Goal: Task Accomplishment & Management: Manage account settings

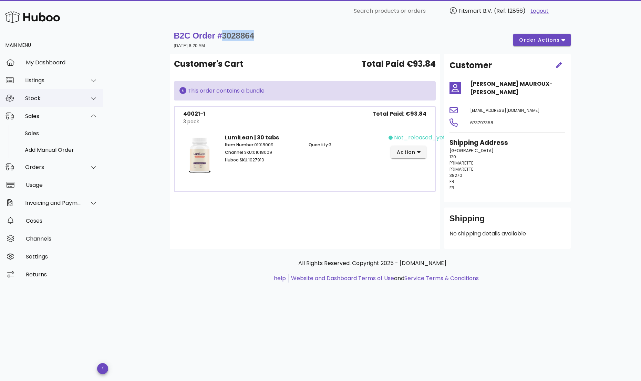
click at [40, 98] on div "Stock" at bounding box center [53, 98] width 56 height 7
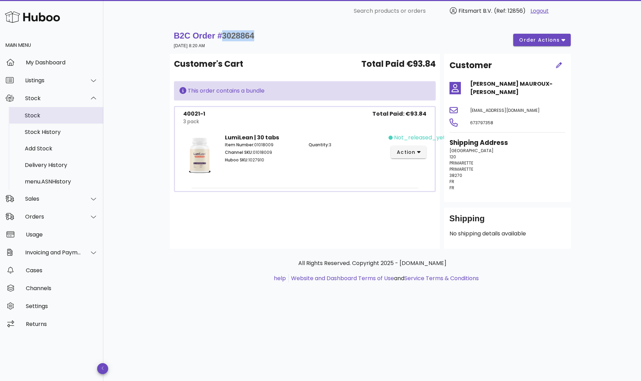
click at [38, 114] on div "Stock" at bounding box center [61, 115] width 73 height 7
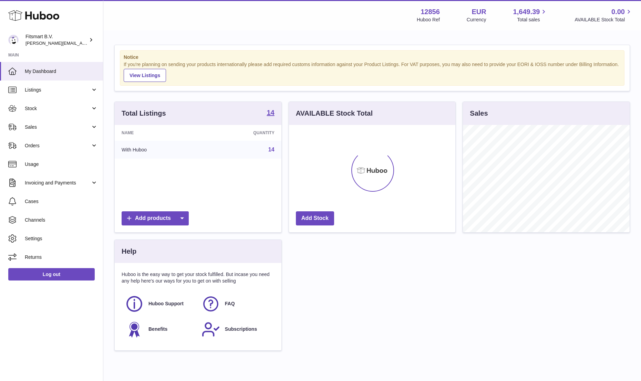
scroll to position [107, 166]
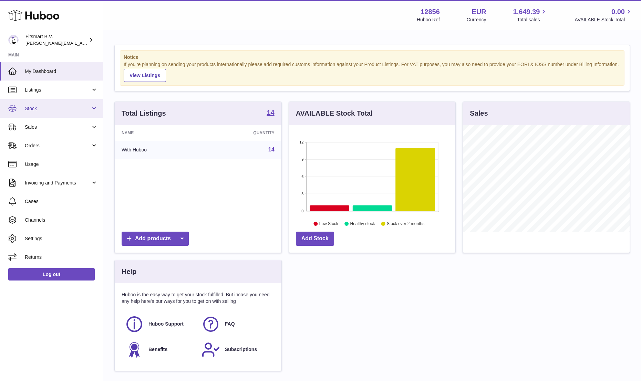
click at [39, 107] on span "Stock" at bounding box center [58, 108] width 66 height 7
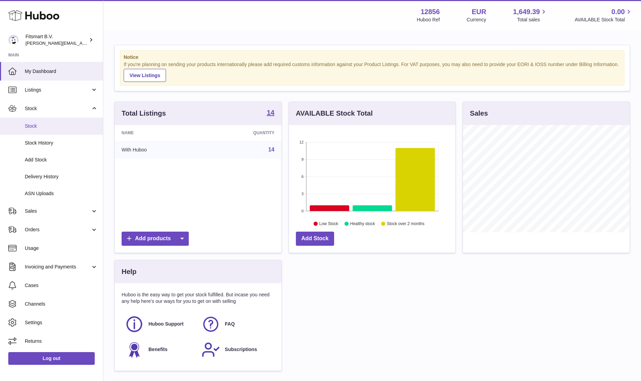
click at [36, 125] on span "Stock" at bounding box center [61, 126] width 73 height 7
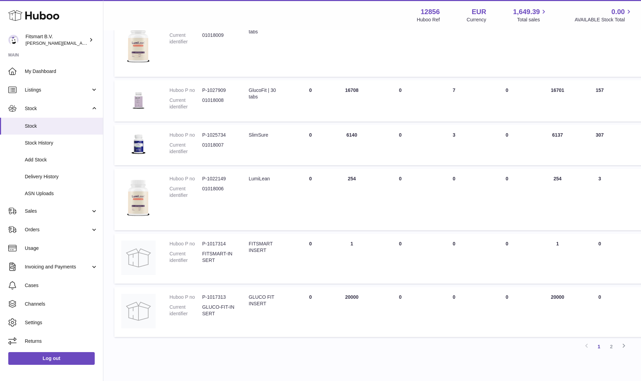
scroll to position [356, 0]
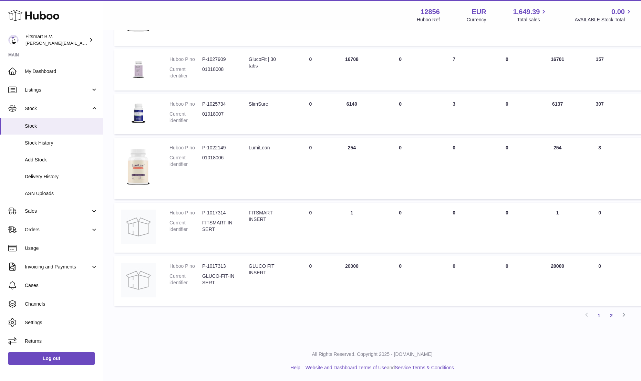
click at [613, 317] on link "2" at bounding box center [611, 316] width 12 height 12
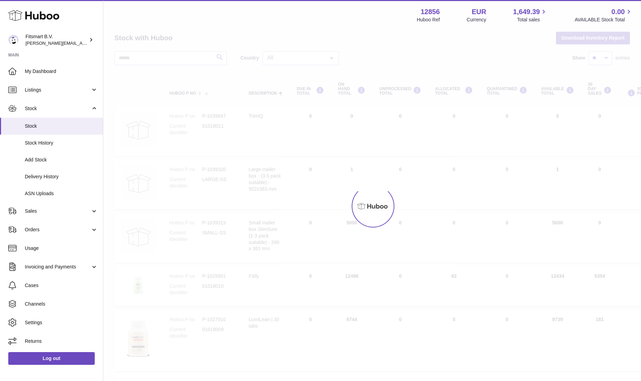
scroll to position [23, 0]
